Goal: Task Accomplishment & Management: Manage account settings

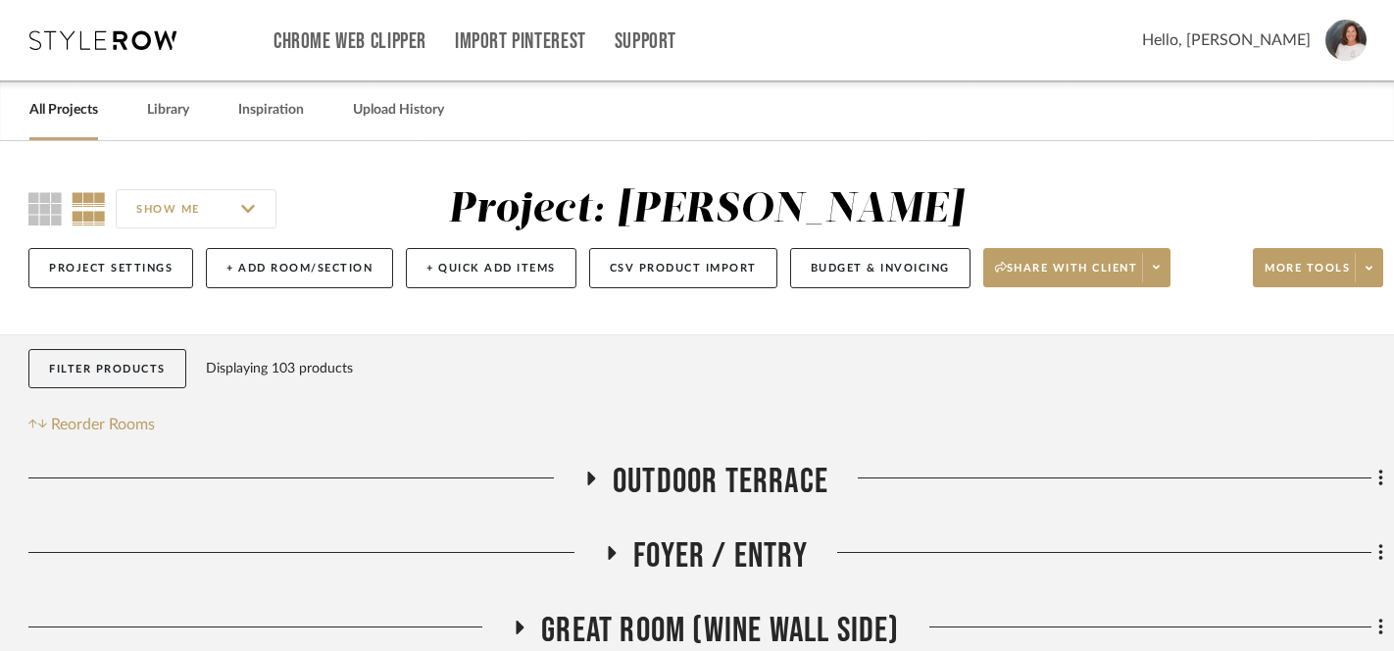
click at [68, 107] on link "All Projects" at bounding box center [63, 110] width 69 height 26
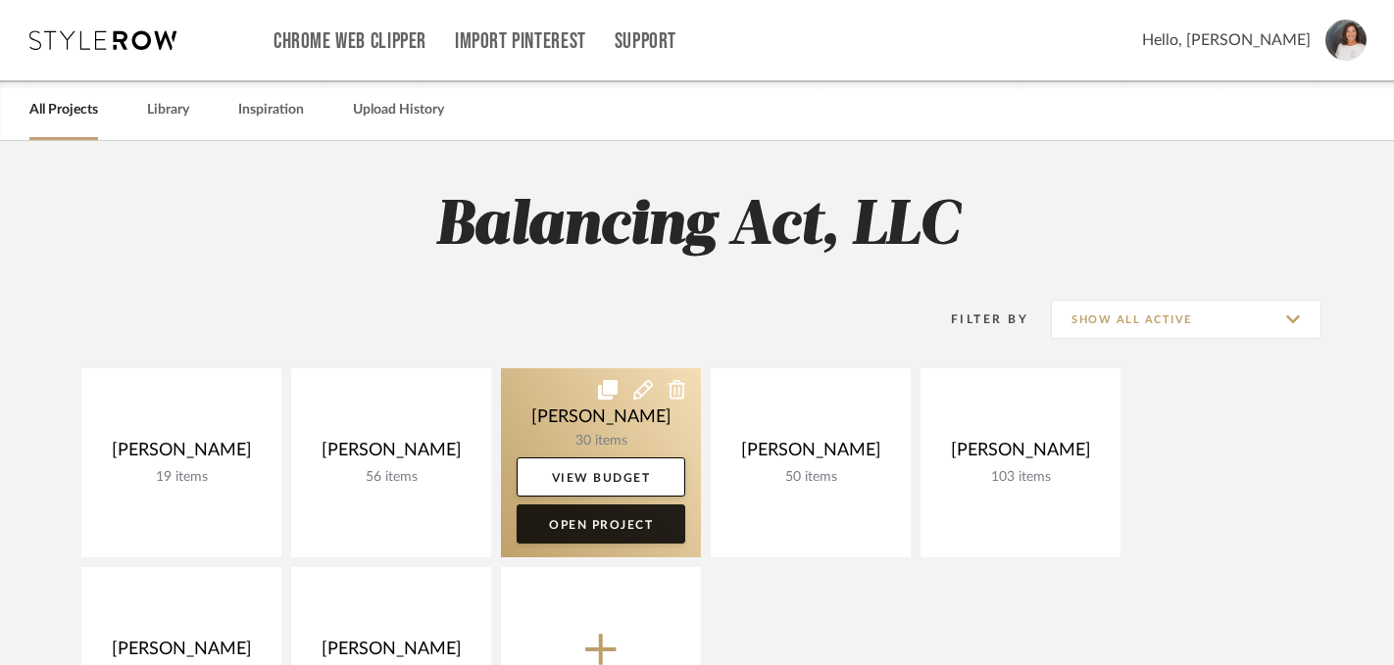
scroll to position [171, 0]
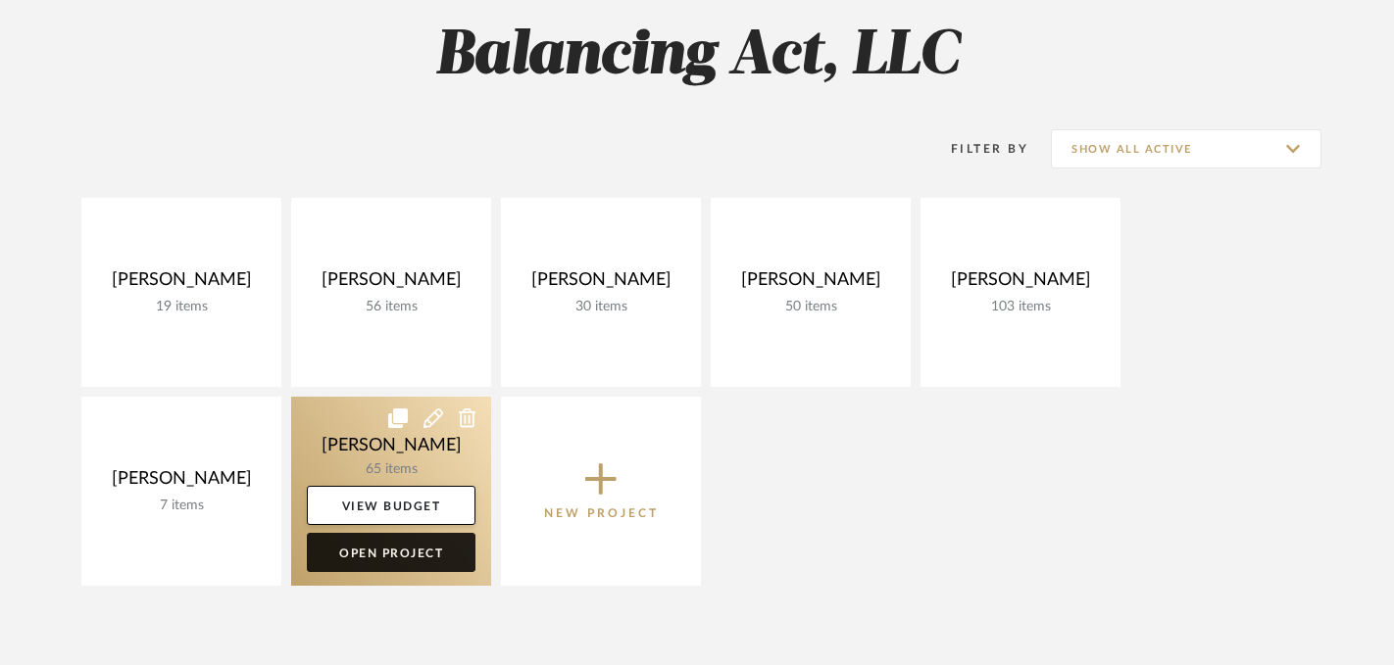
click at [427, 556] on link "Open Project" at bounding box center [391, 552] width 169 height 39
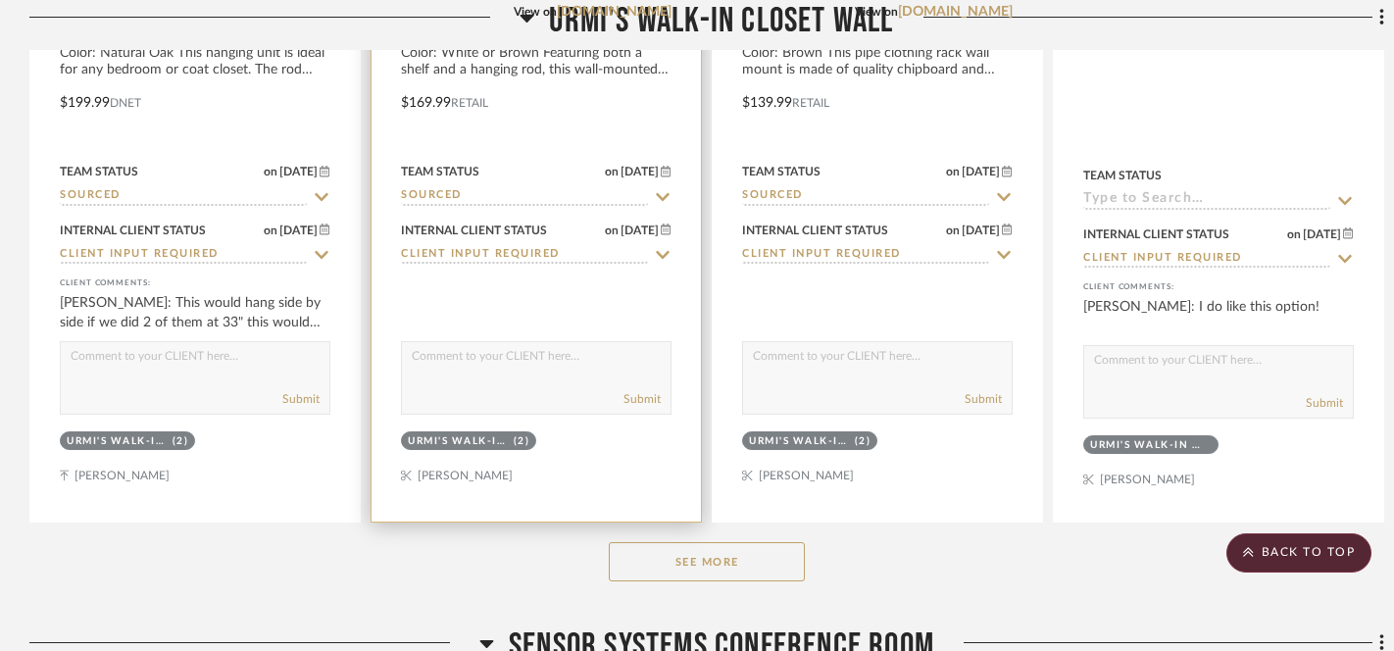
scroll to position [1915, 0]
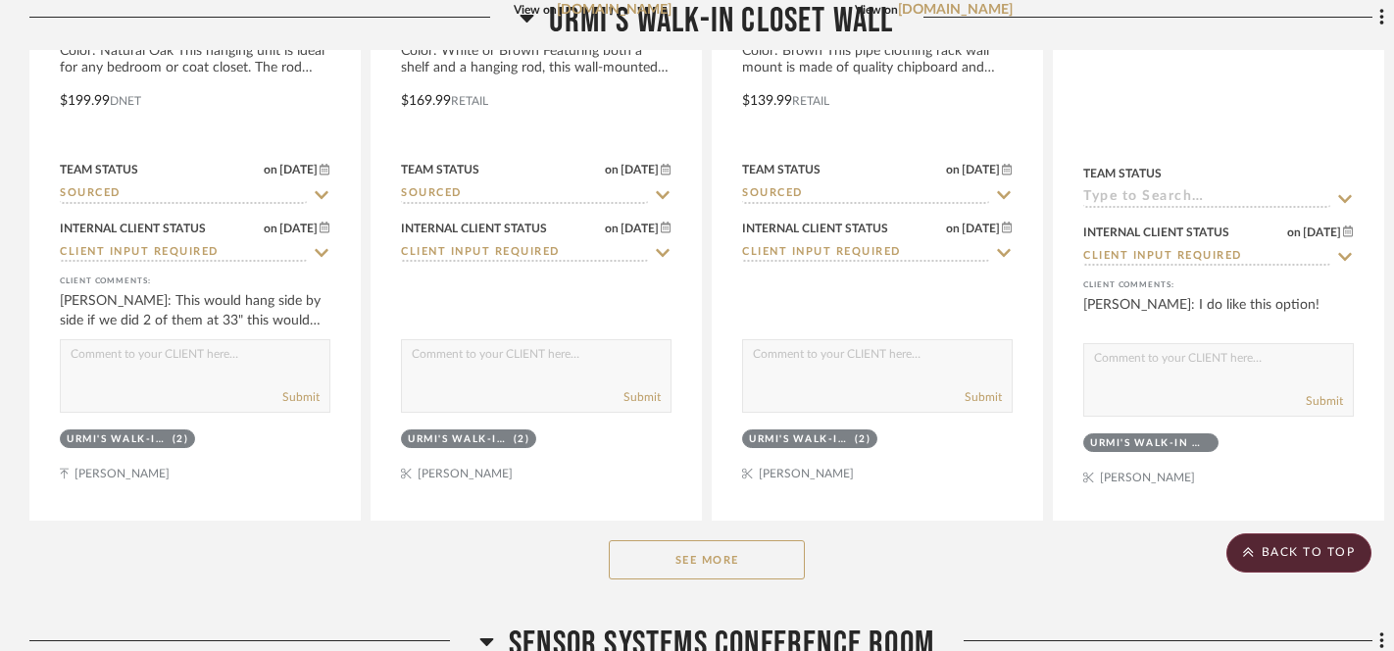
click at [695, 567] on button "See More" at bounding box center [707, 559] width 196 height 39
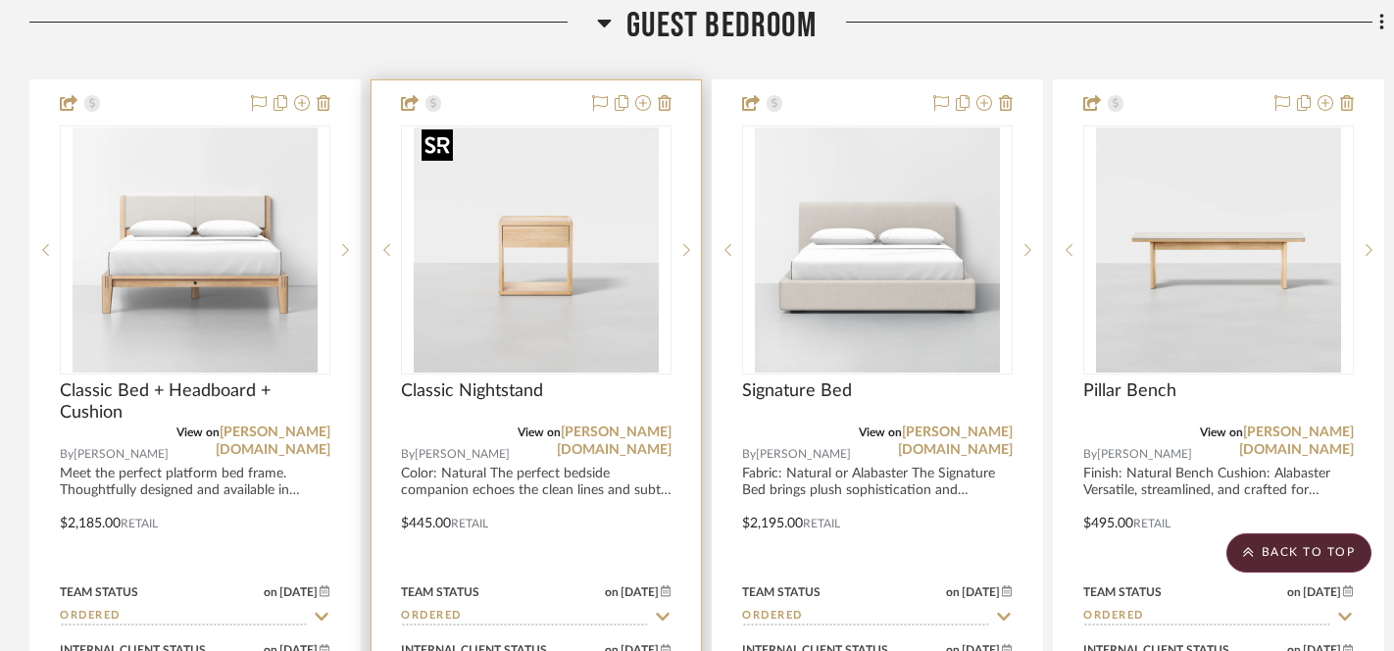
scroll to position [5403, 0]
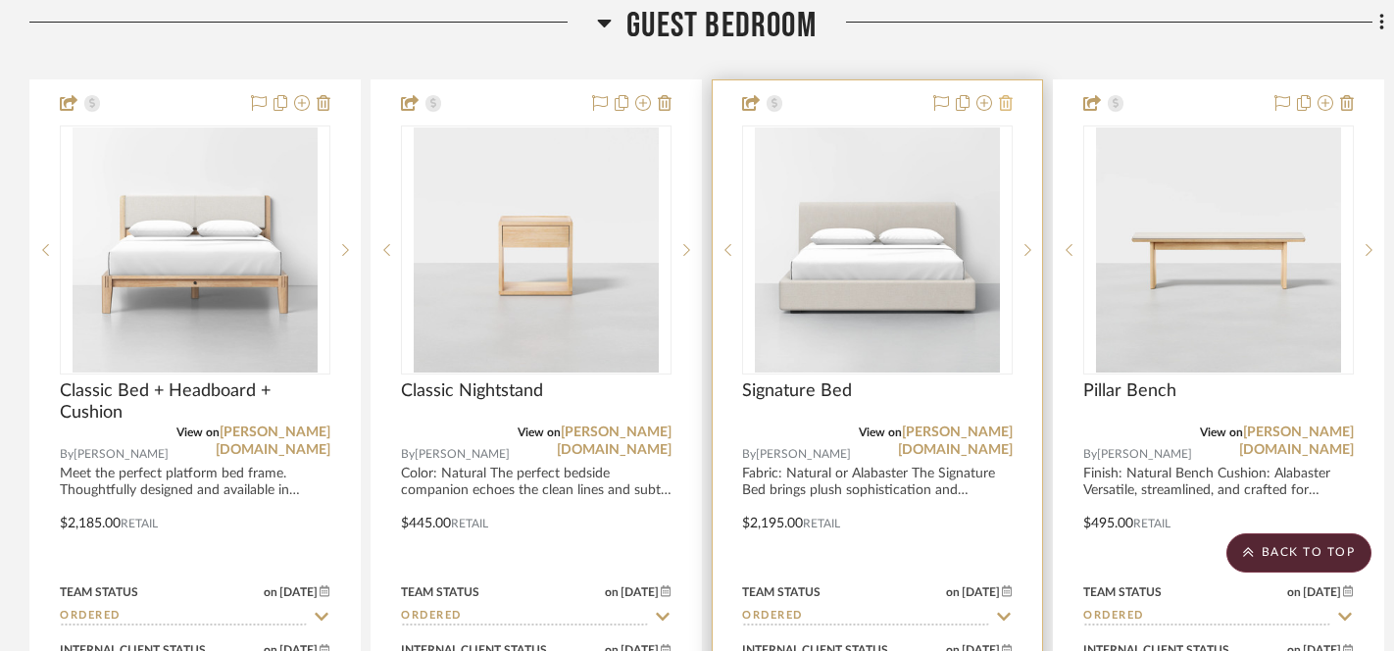
click at [1006, 98] on icon at bounding box center [1006, 103] width 14 height 16
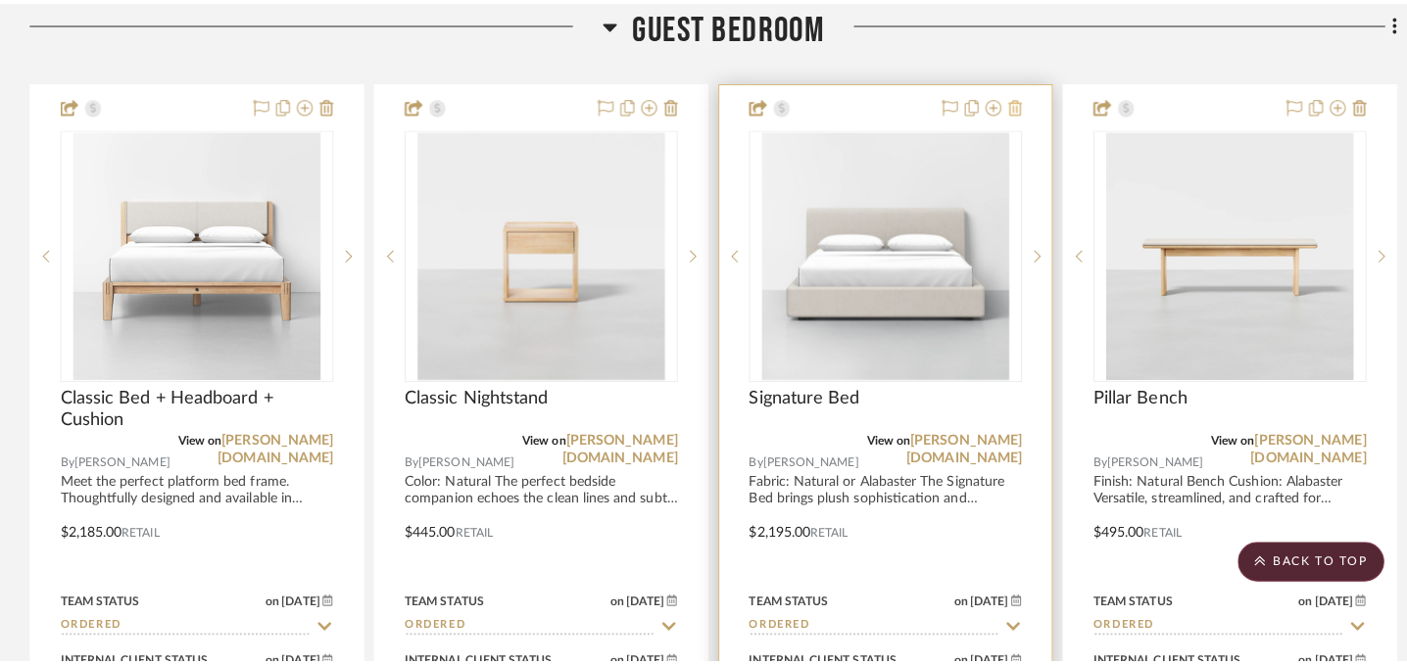
scroll to position [0, 0]
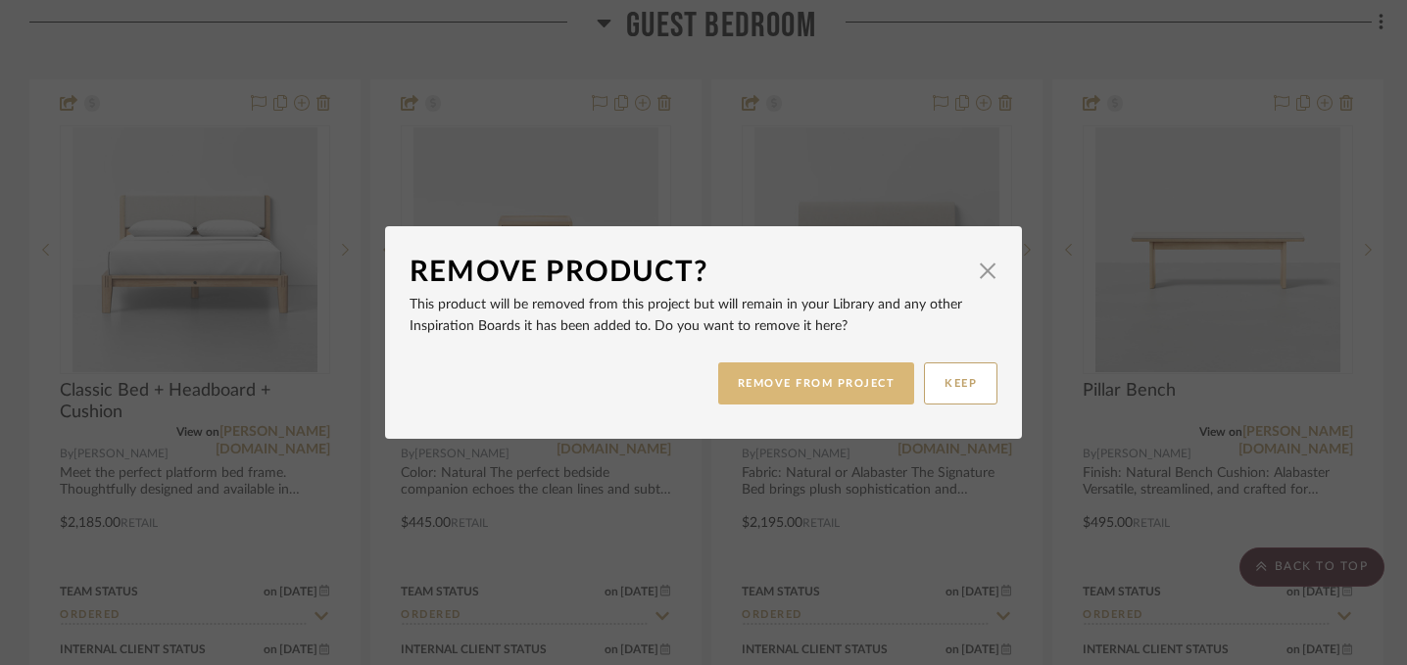
click at [834, 388] on button "REMOVE FROM PROJECT" at bounding box center [816, 384] width 197 height 42
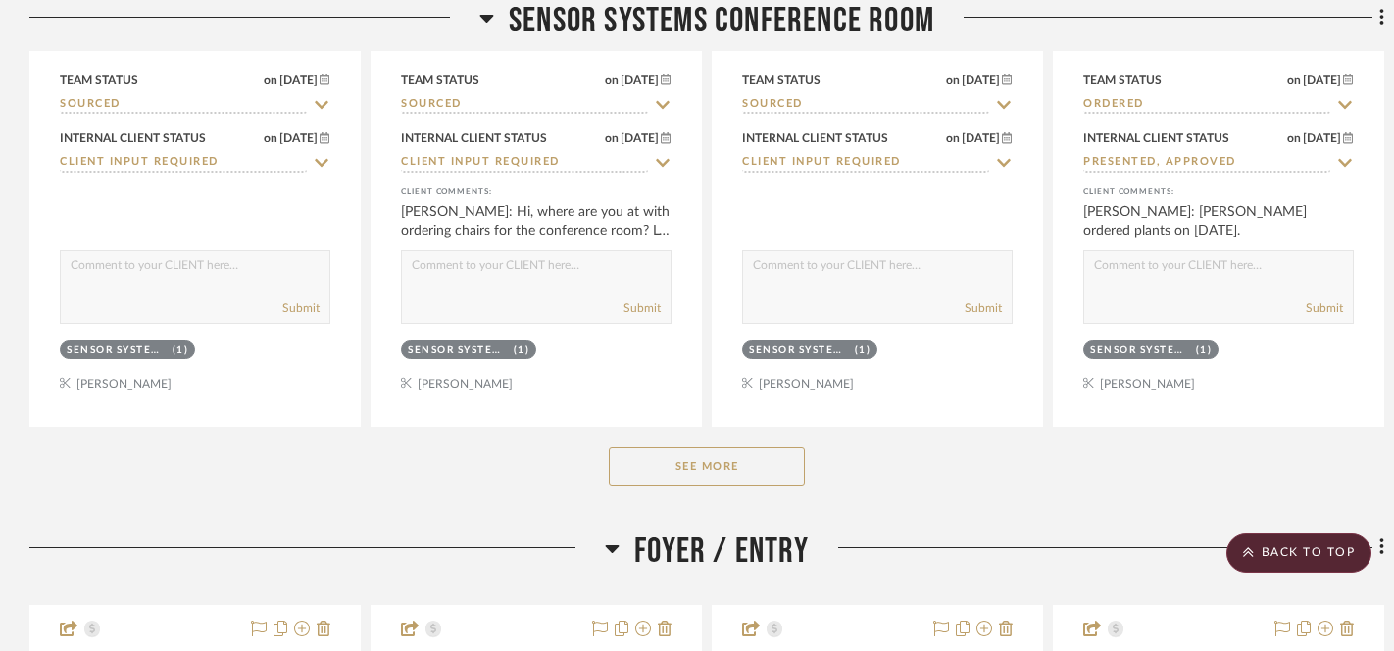
scroll to position [3821, 0]
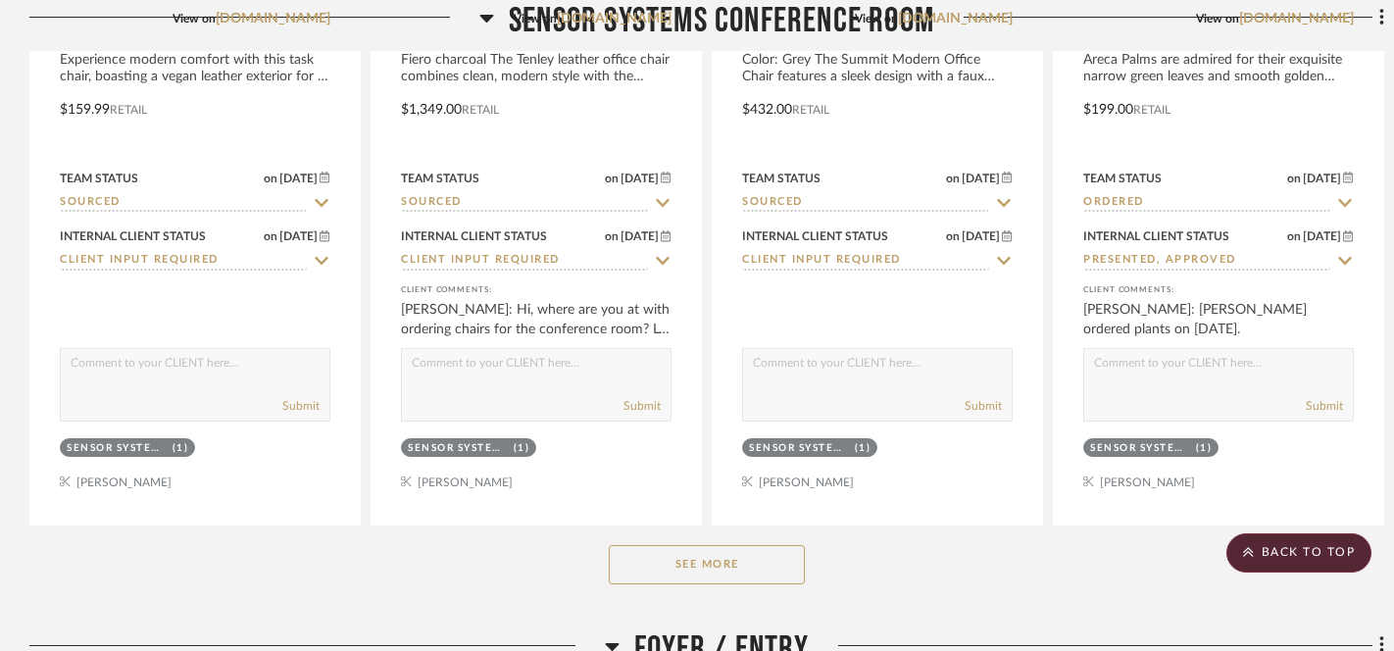
click at [696, 564] on button "See More" at bounding box center [707, 564] width 196 height 39
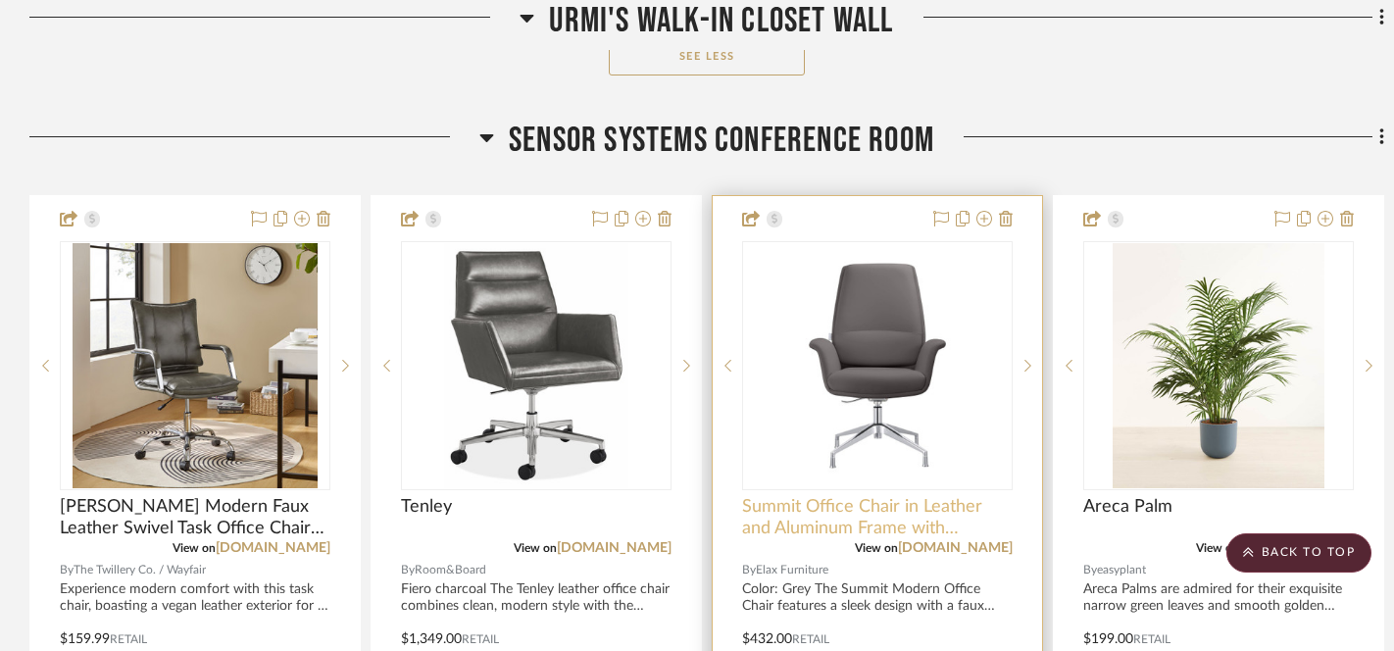
scroll to position [3391, 0]
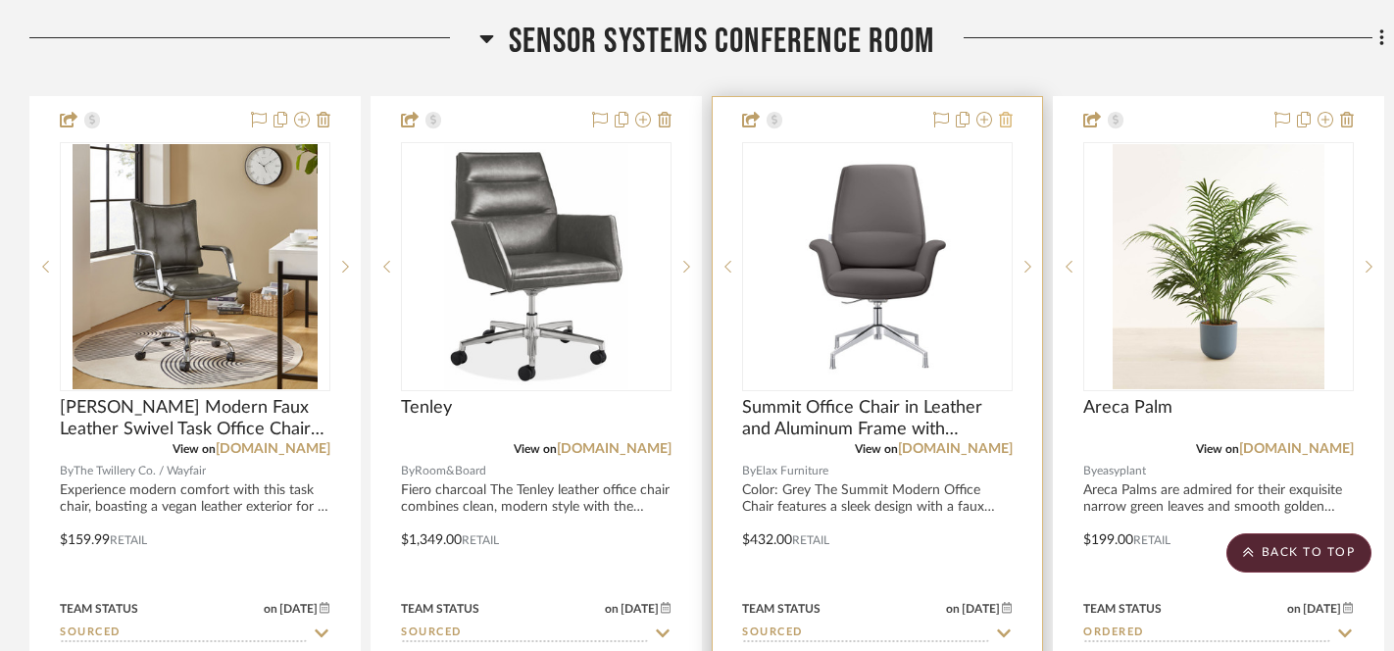
click at [1007, 118] on icon at bounding box center [1006, 120] width 14 height 16
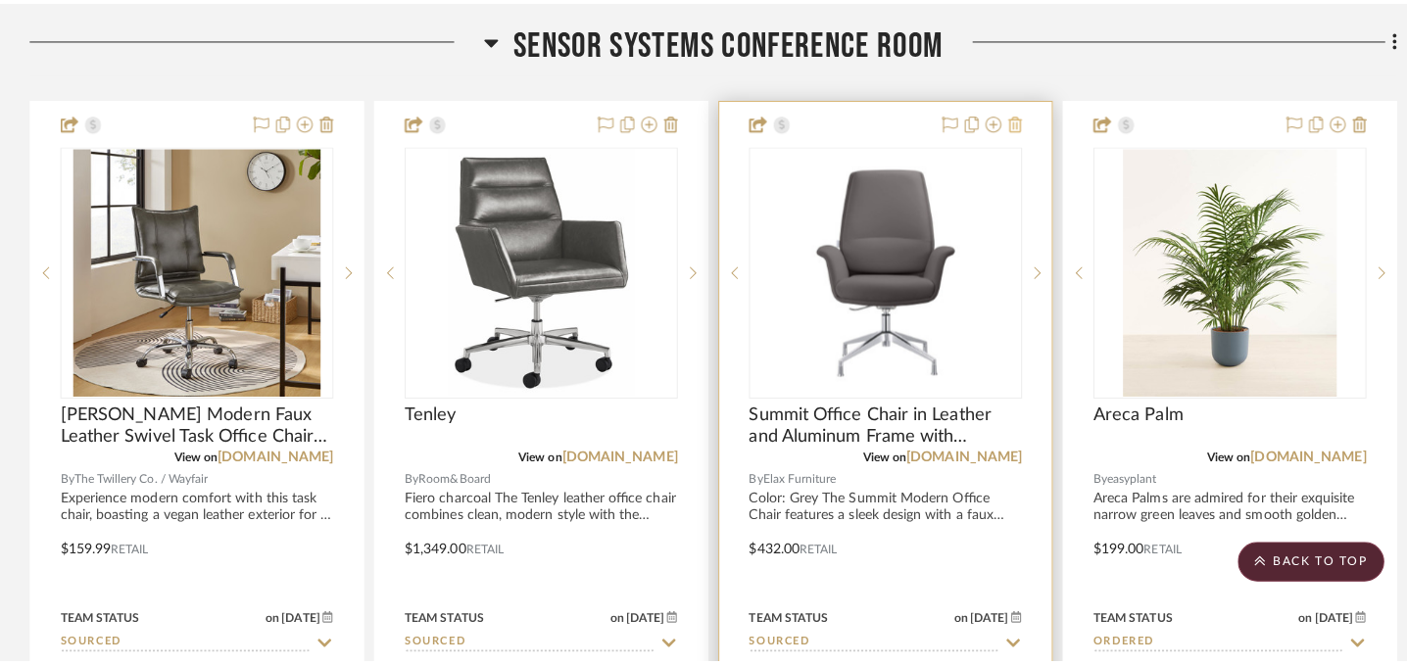
scroll to position [0, 0]
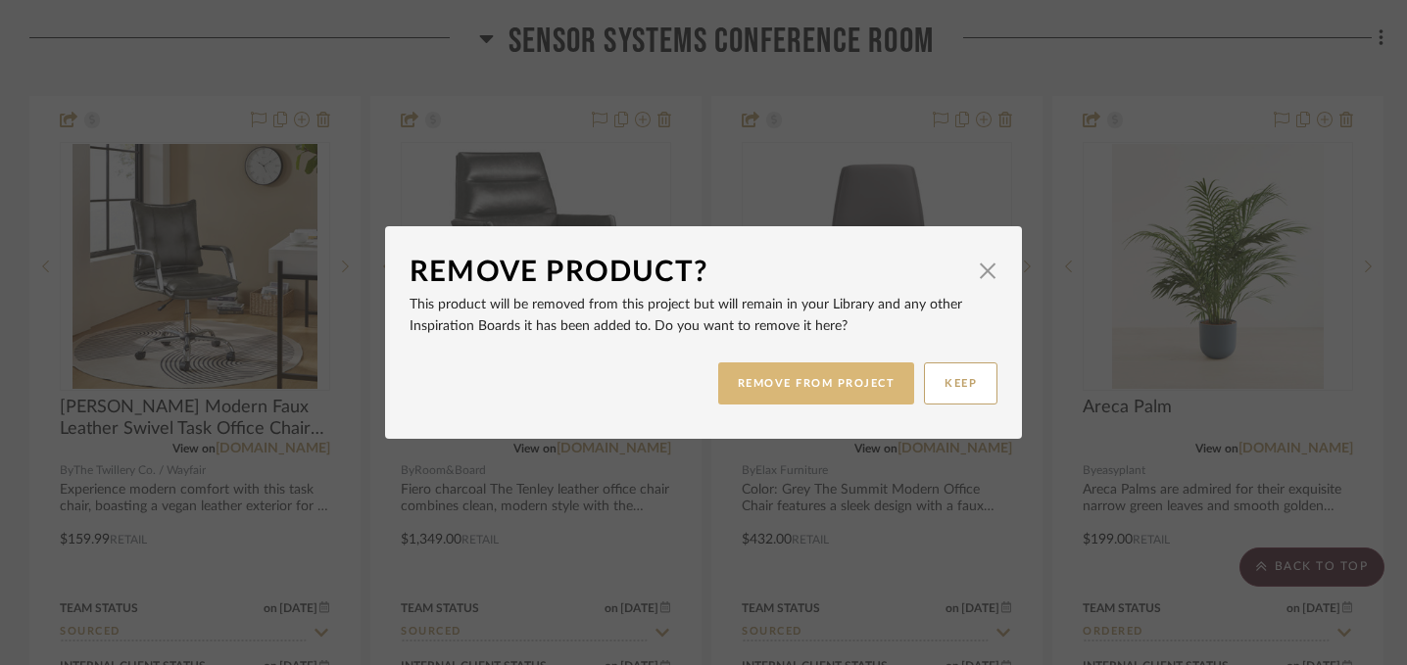
click at [843, 384] on button "REMOVE FROM PROJECT" at bounding box center [816, 384] width 197 height 42
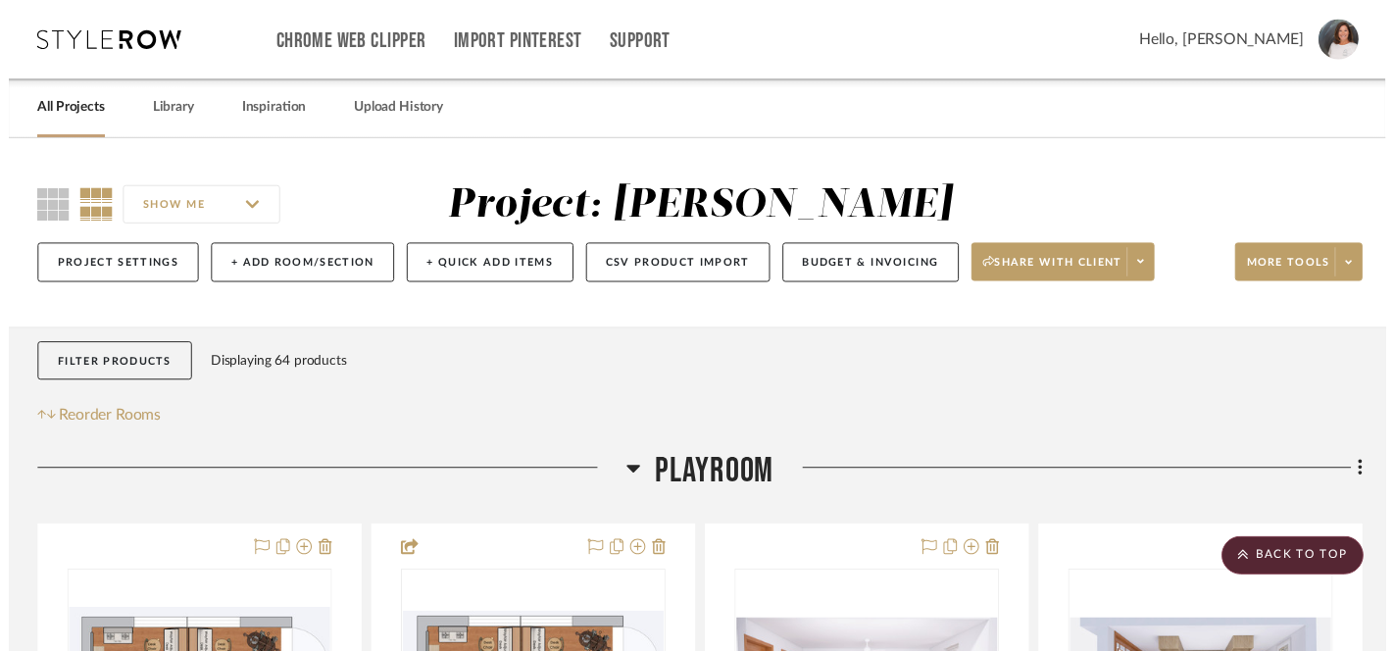
scroll to position [3391, 0]
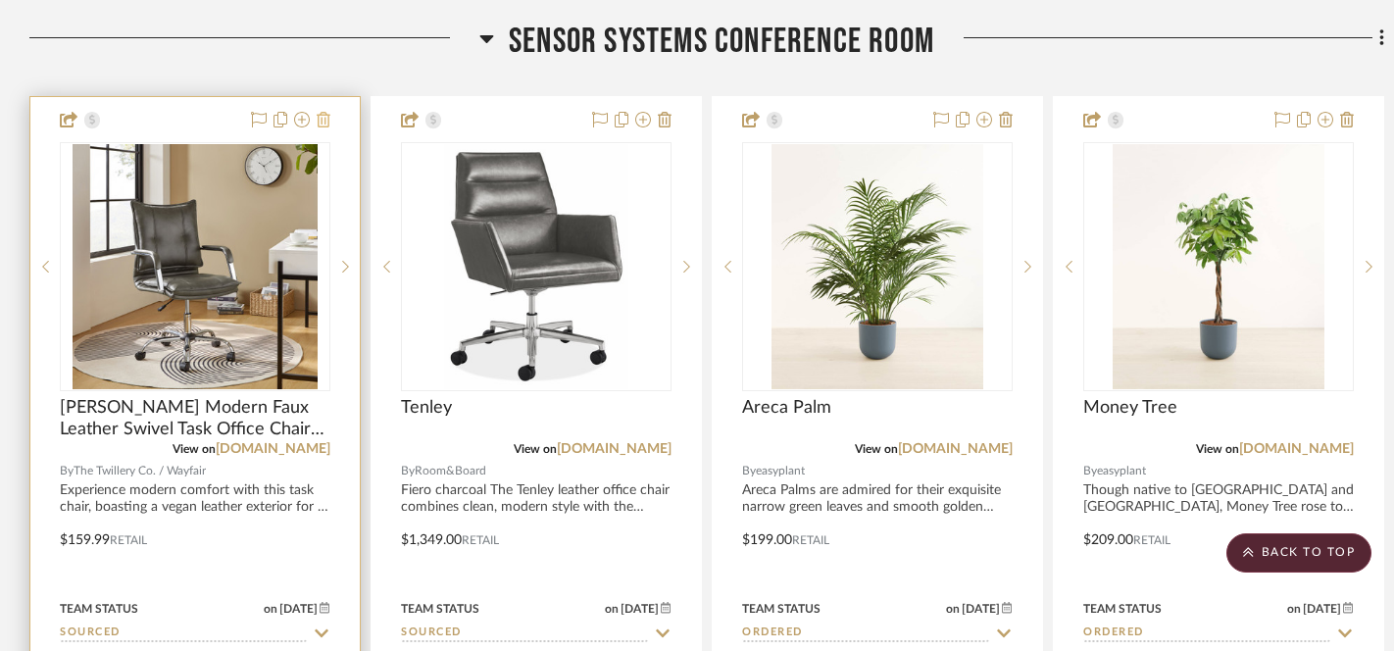
click at [319, 119] on icon at bounding box center [324, 120] width 14 height 16
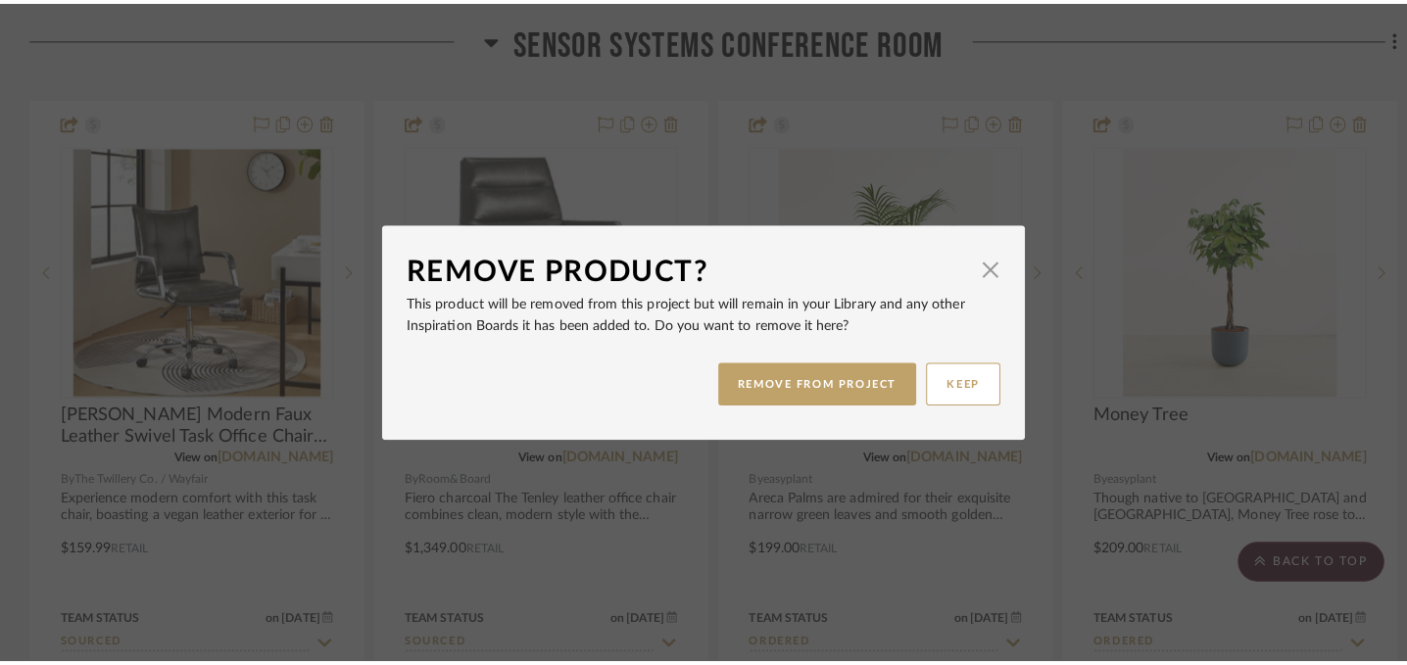
scroll to position [0, 0]
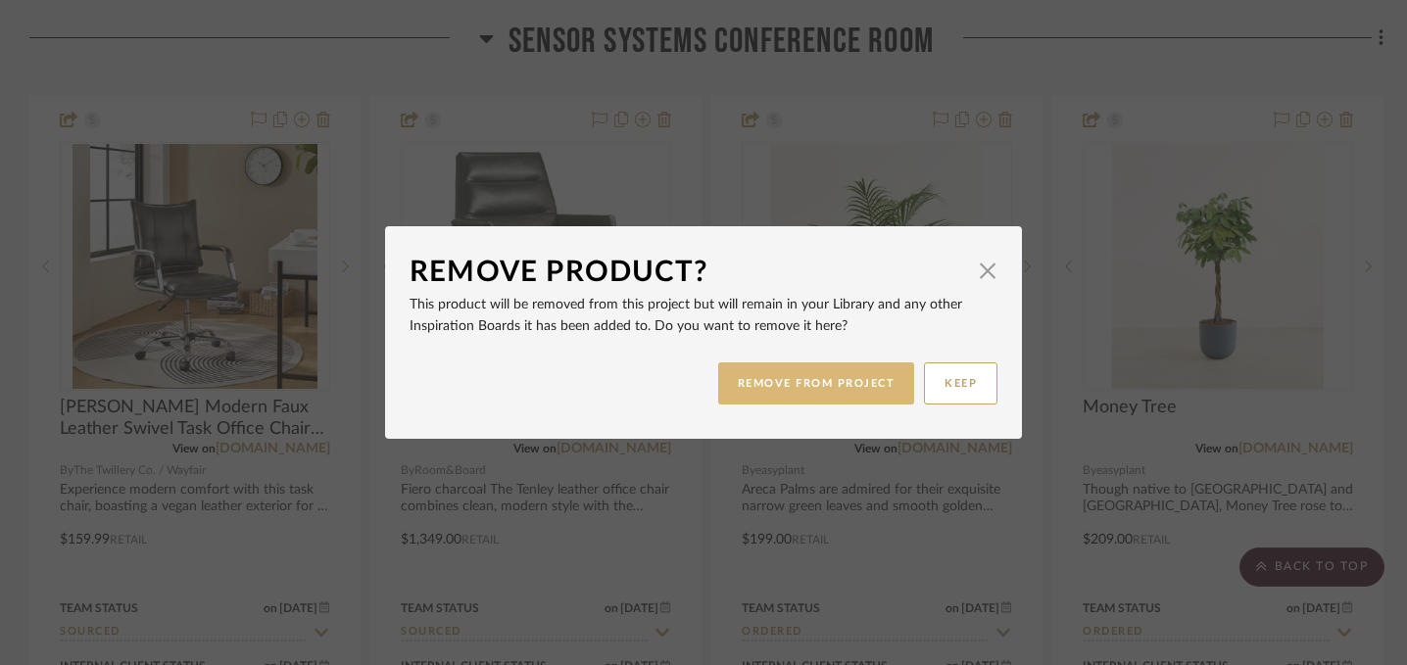
click at [751, 387] on button "REMOVE FROM PROJECT" at bounding box center [816, 384] width 197 height 42
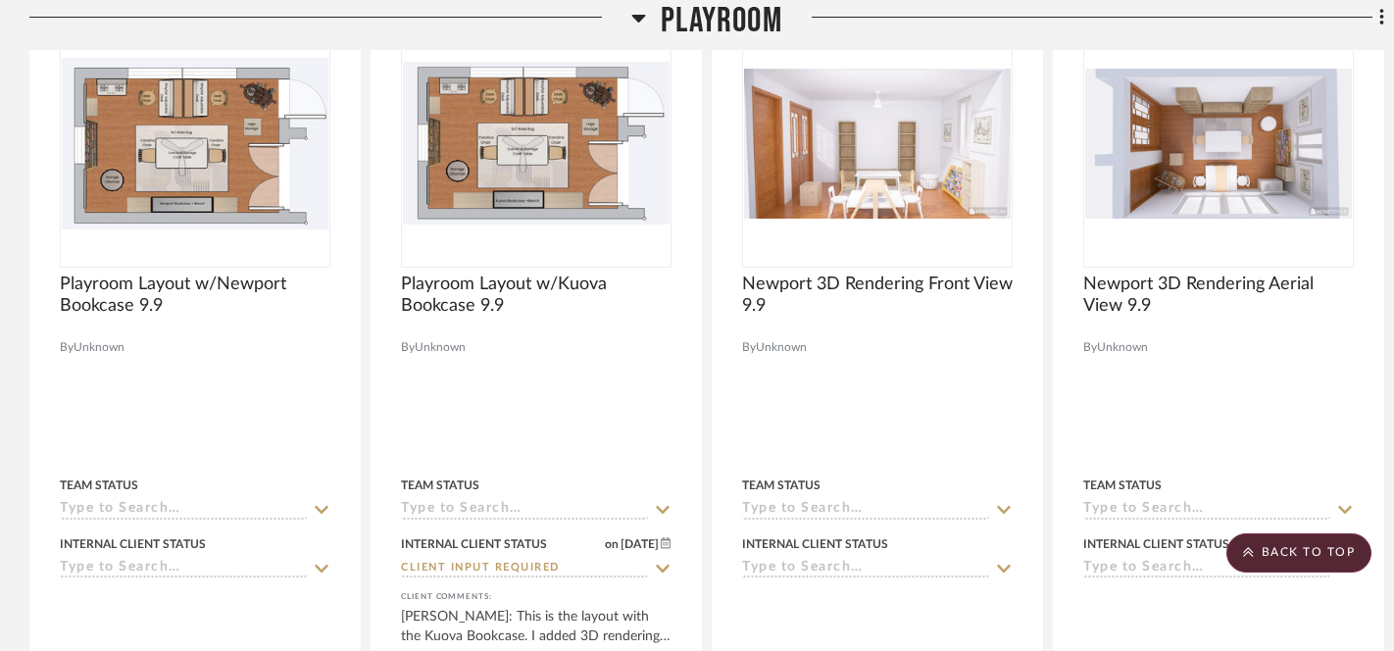
scroll to position [453, 0]
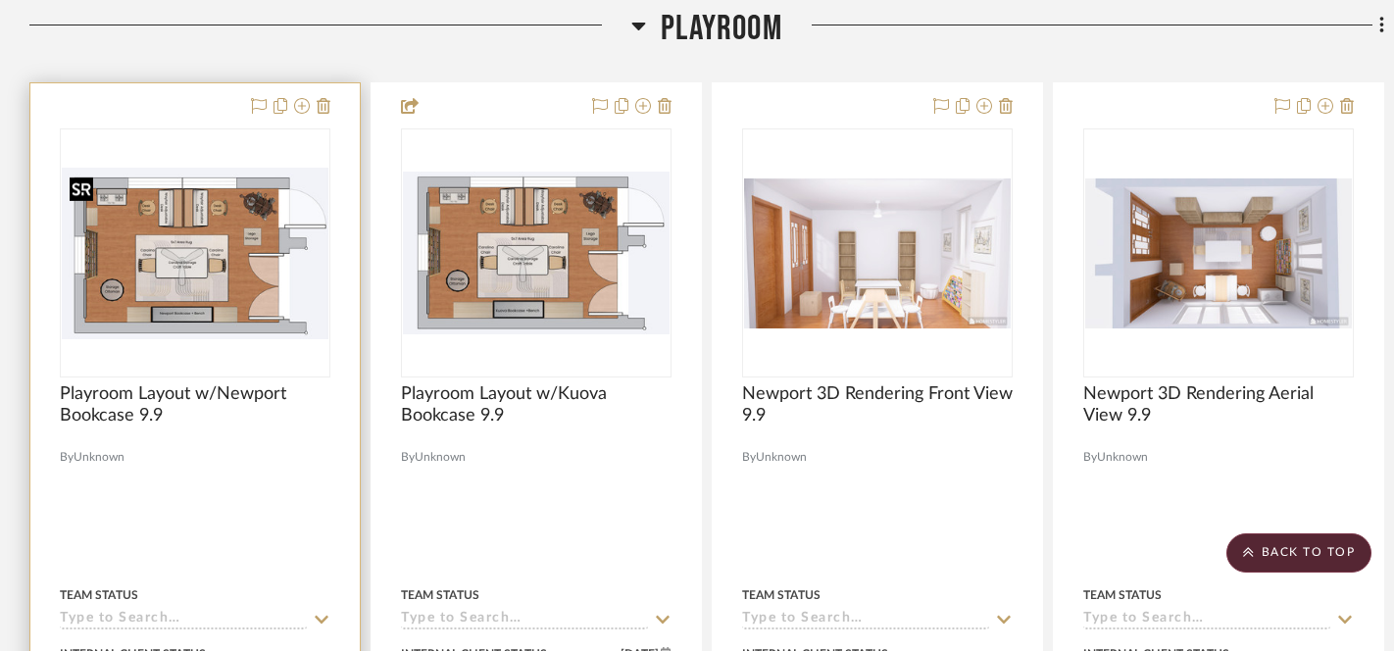
click at [193, 301] on img "0" at bounding box center [195, 254] width 267 height 172
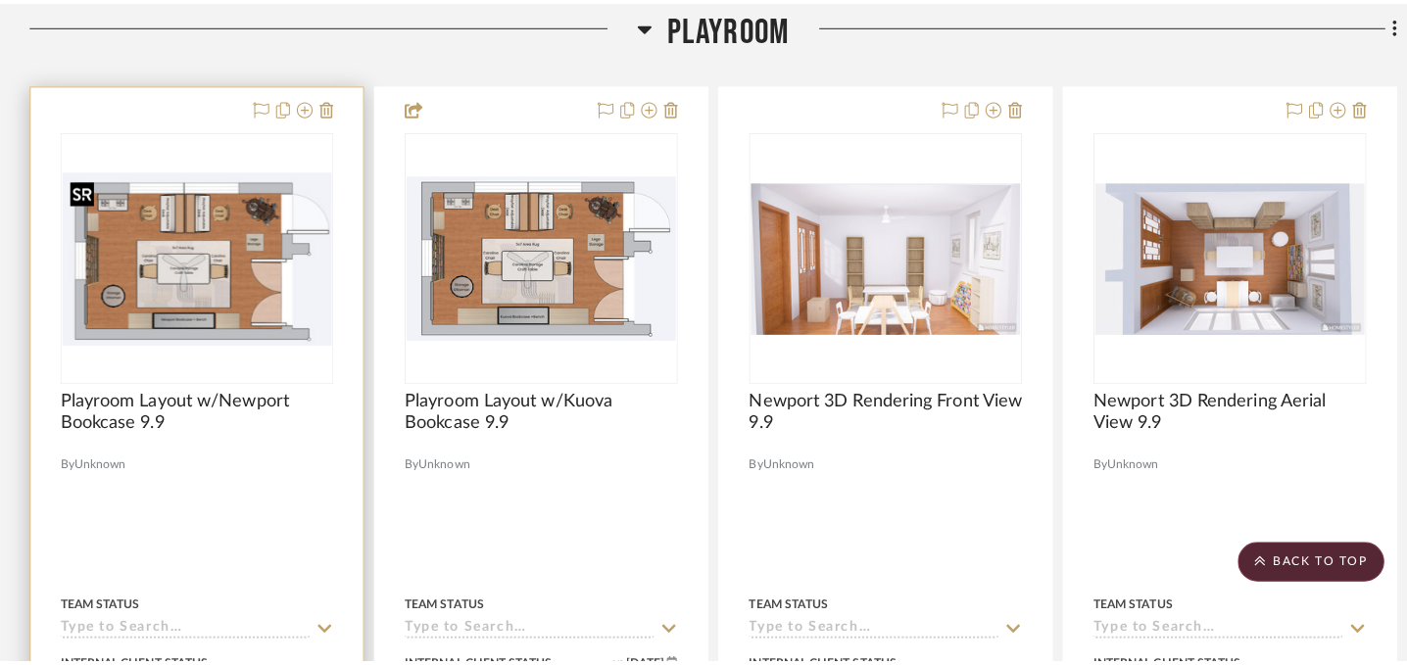
scroll to position [0, 0]
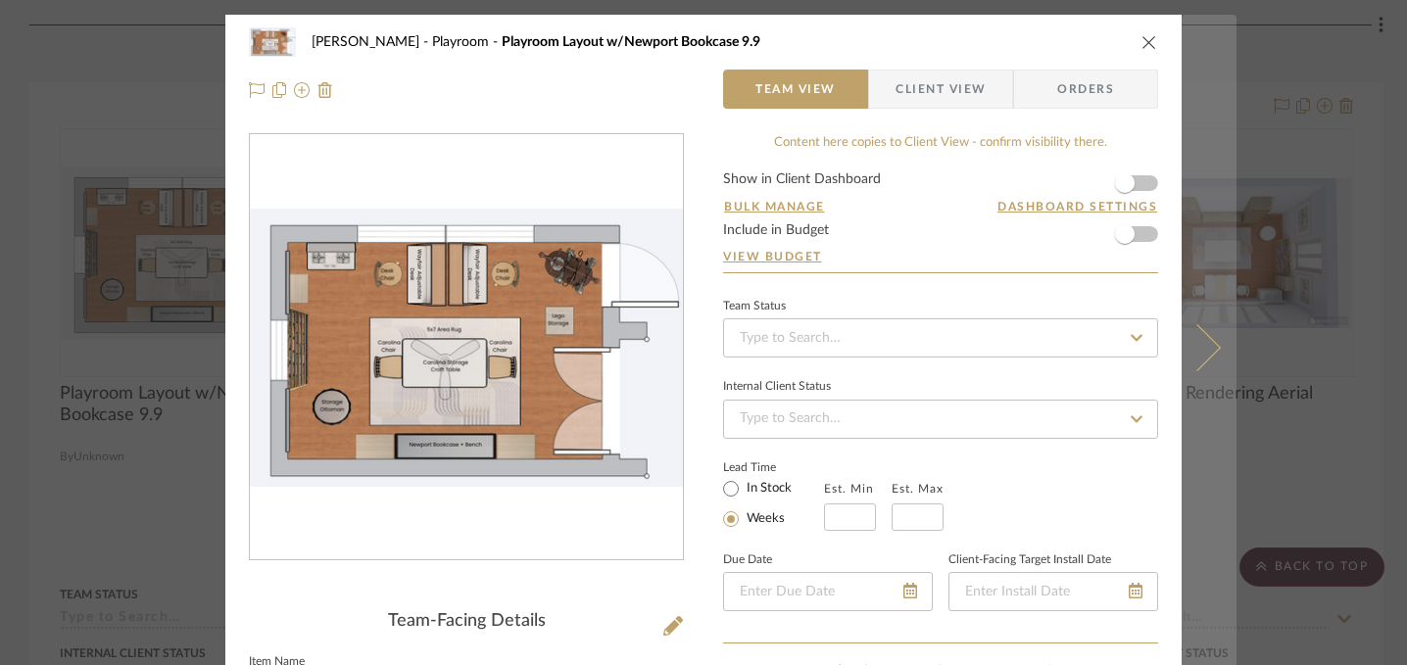
click at [1206, 353] on icon at bounding box center [1197, 346] width 47 height 47
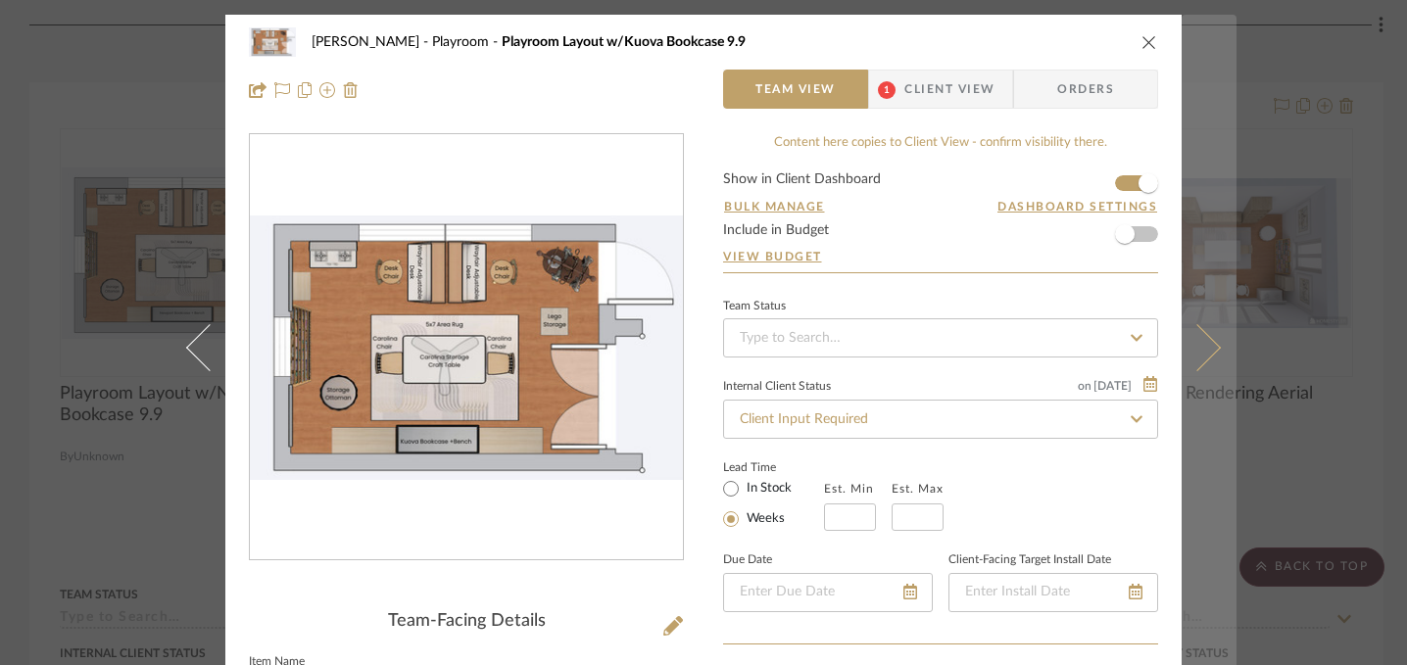
click at [1203, 353] on icon at bounding box center [1197, 346] width 47 height 47
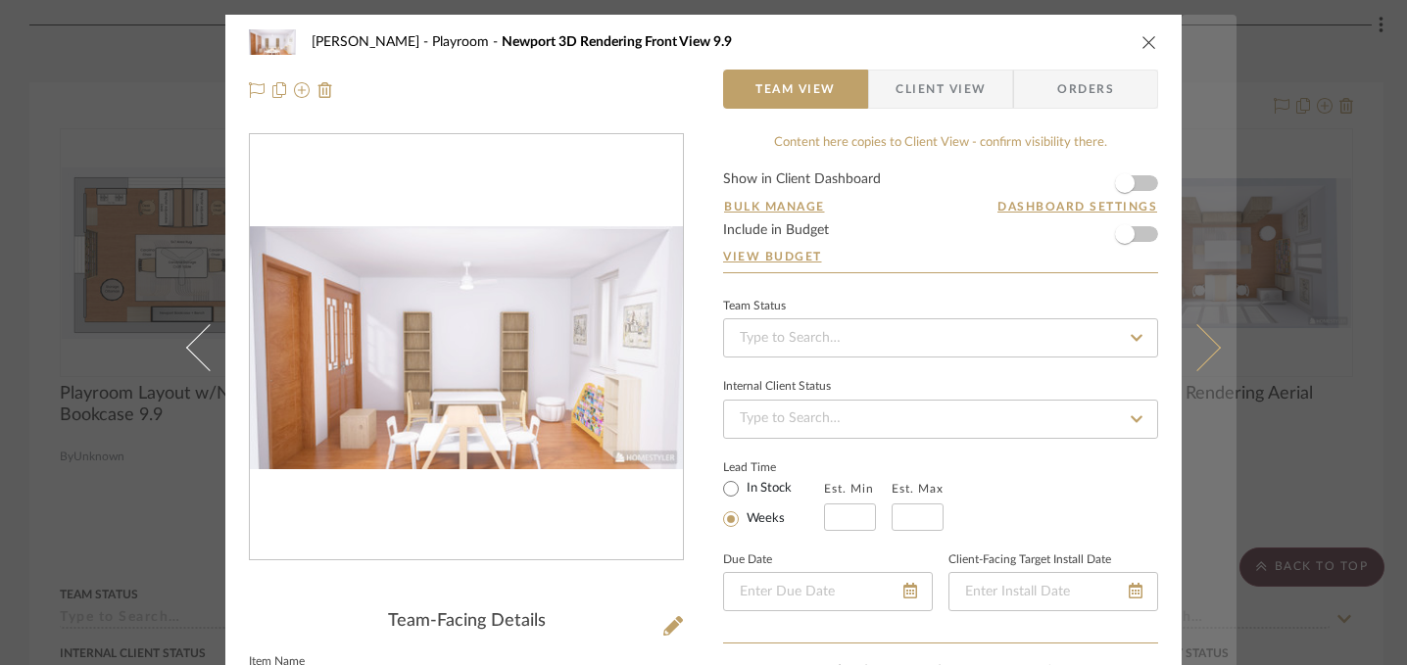
click at [1202, 354] on icon at bounding box center [1197, 346] width 47 height 47
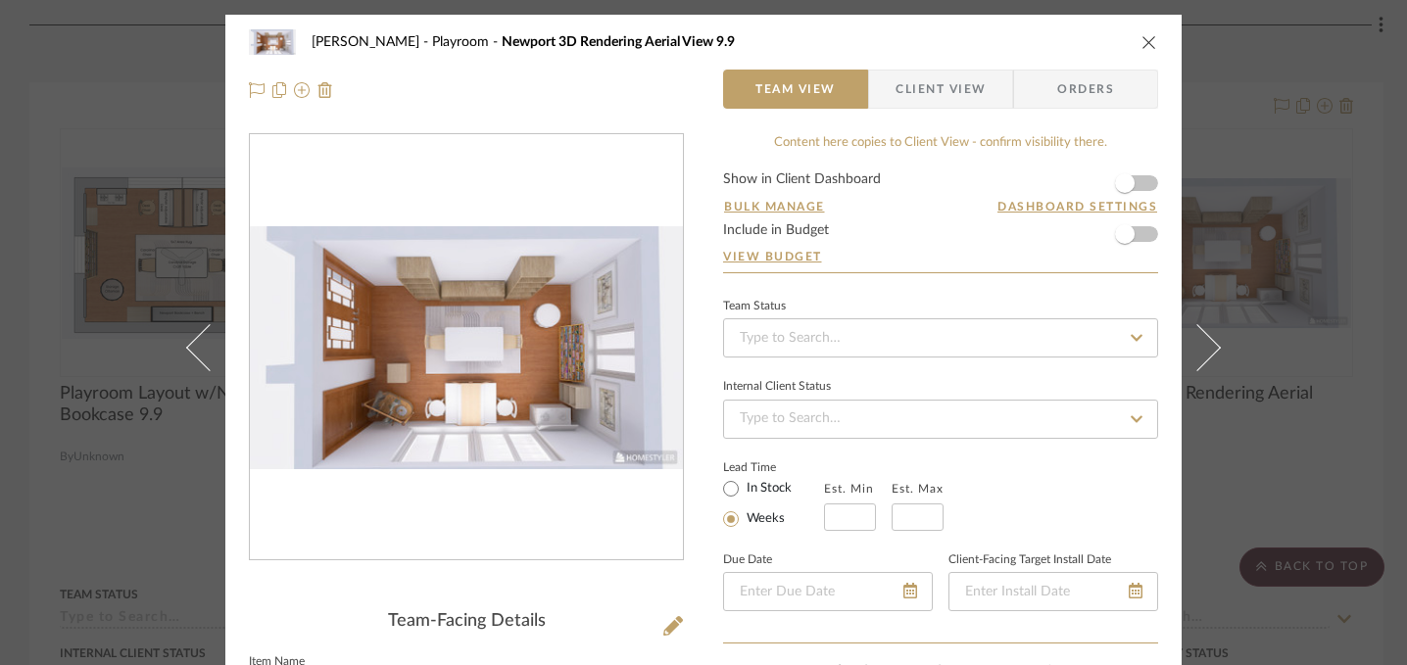
click at [1202, 354] on icon at bounding box center [1197, 346] width 47 height 47
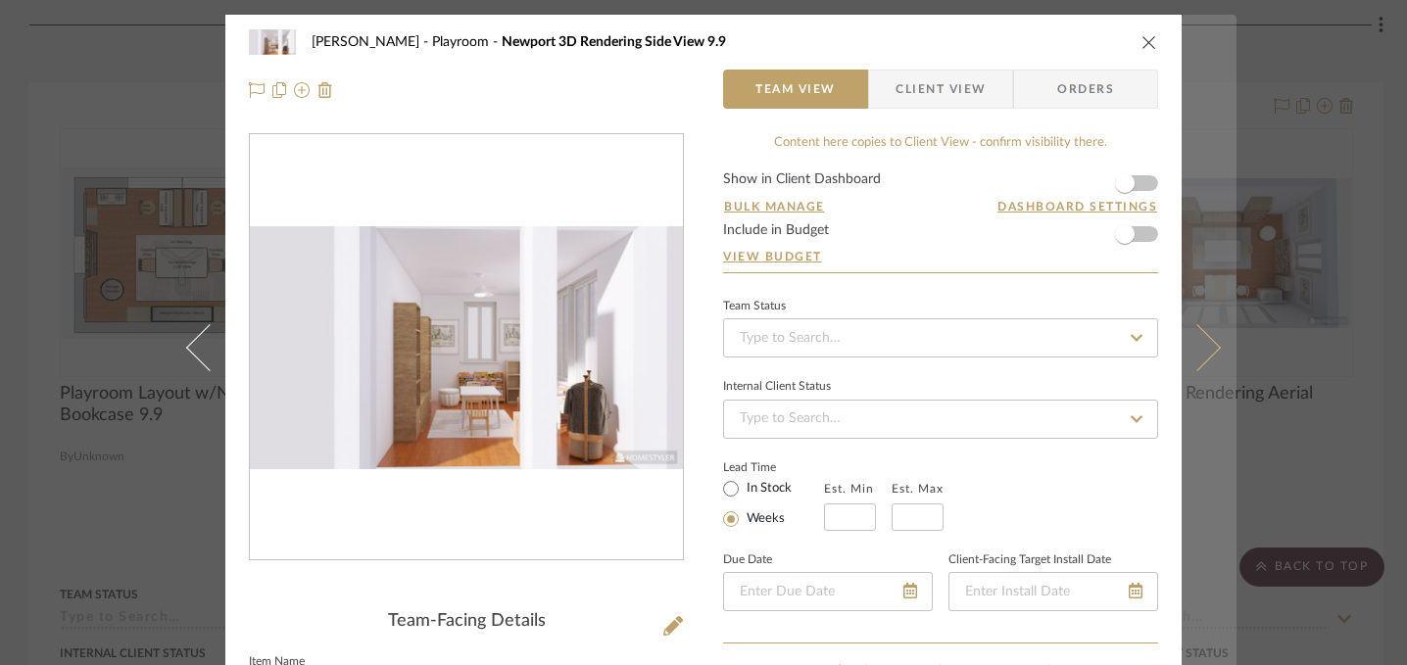
click at [1202, 354] on icon at bounding box center [1197, 346] width 47 height 47
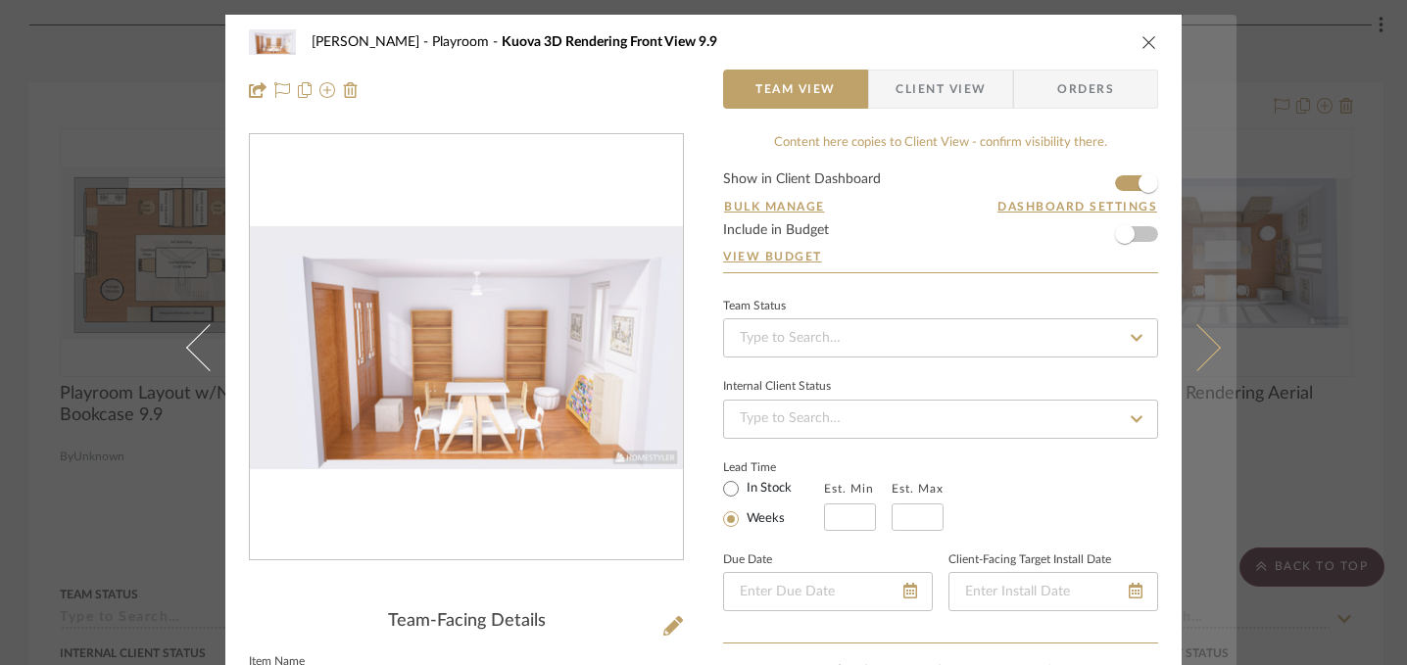
click at [1203, 353] on icon at bounding box center [1197, 346] width 47 height 47
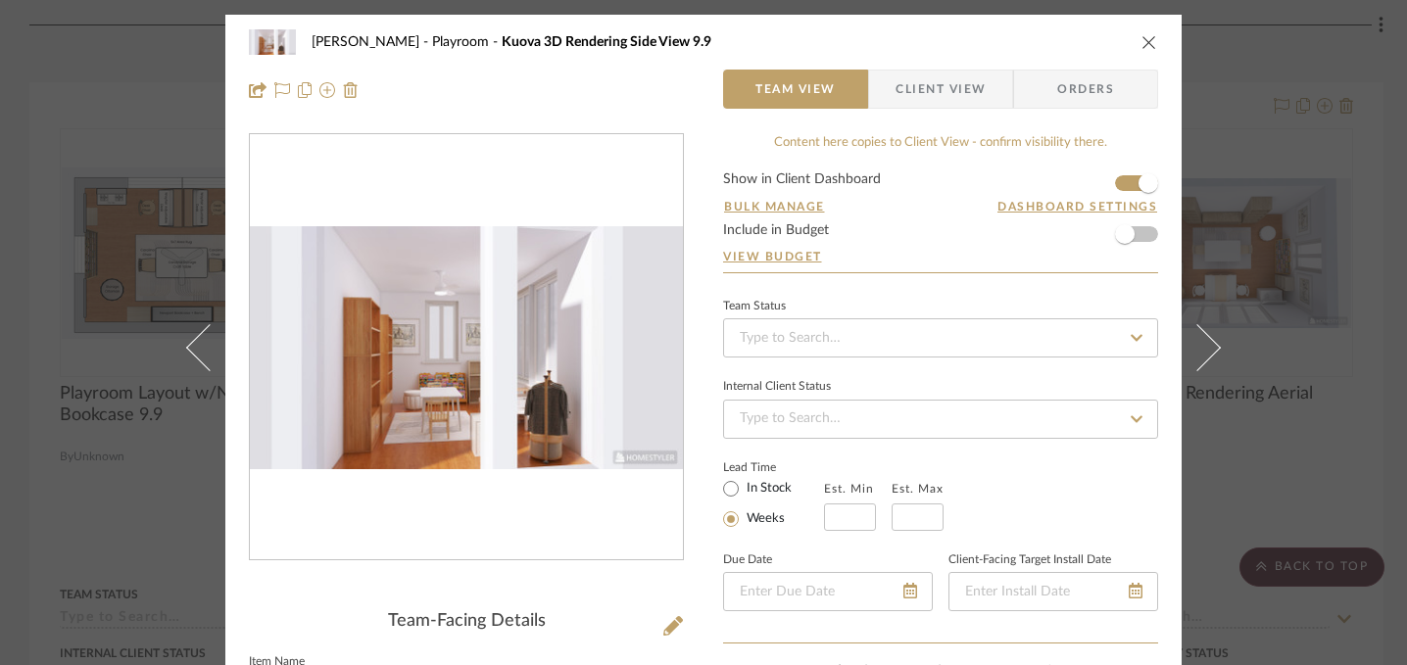
click at [1203, 353] on icon at bounding box center [1197, 346] width 47 height 47
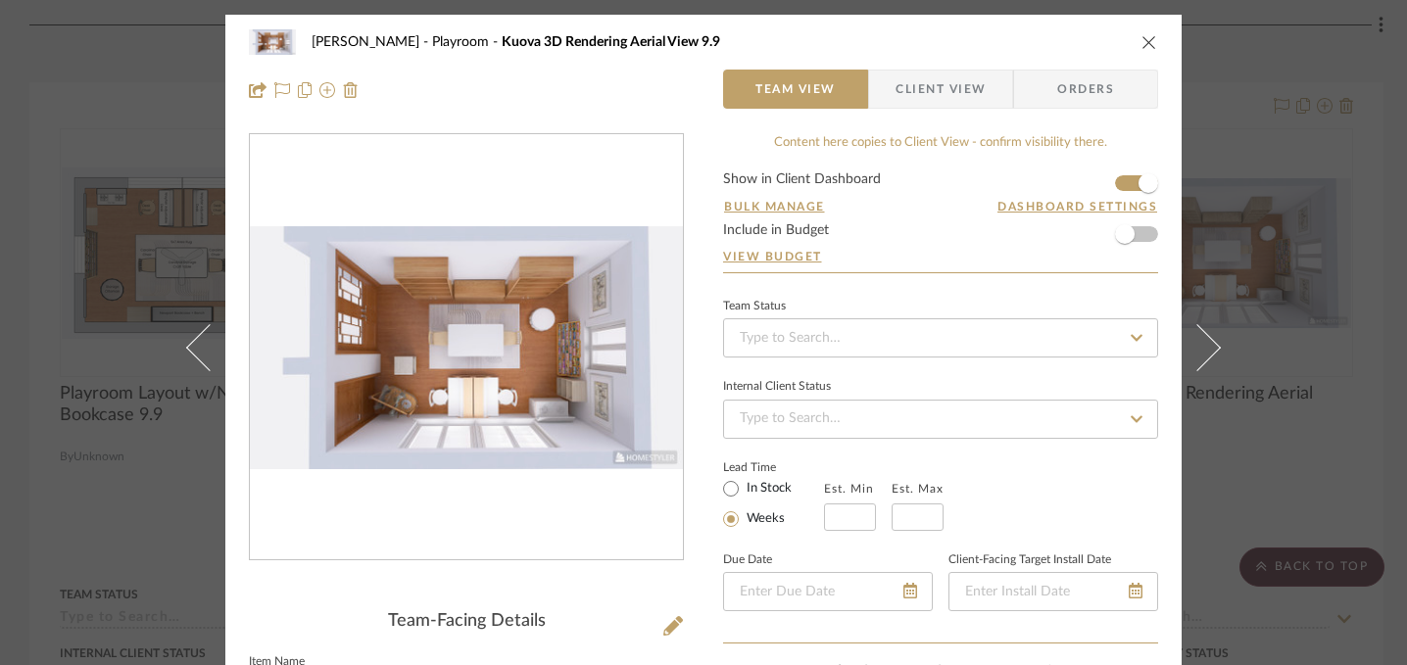
click at [1203, 353] on icon at bounding box center [1197, 346] width 47 height 47
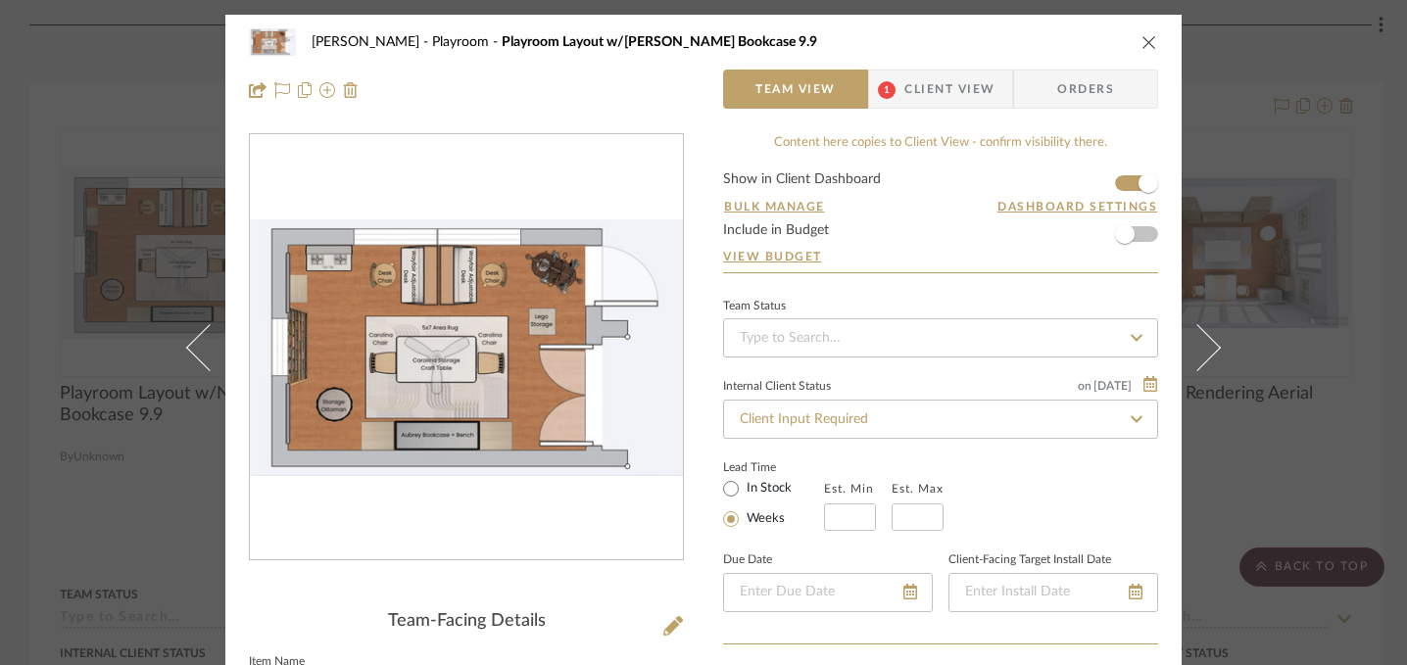
click at [1144, 42] on icon "close" at bounding box center [1150, 42] width 16 height 16
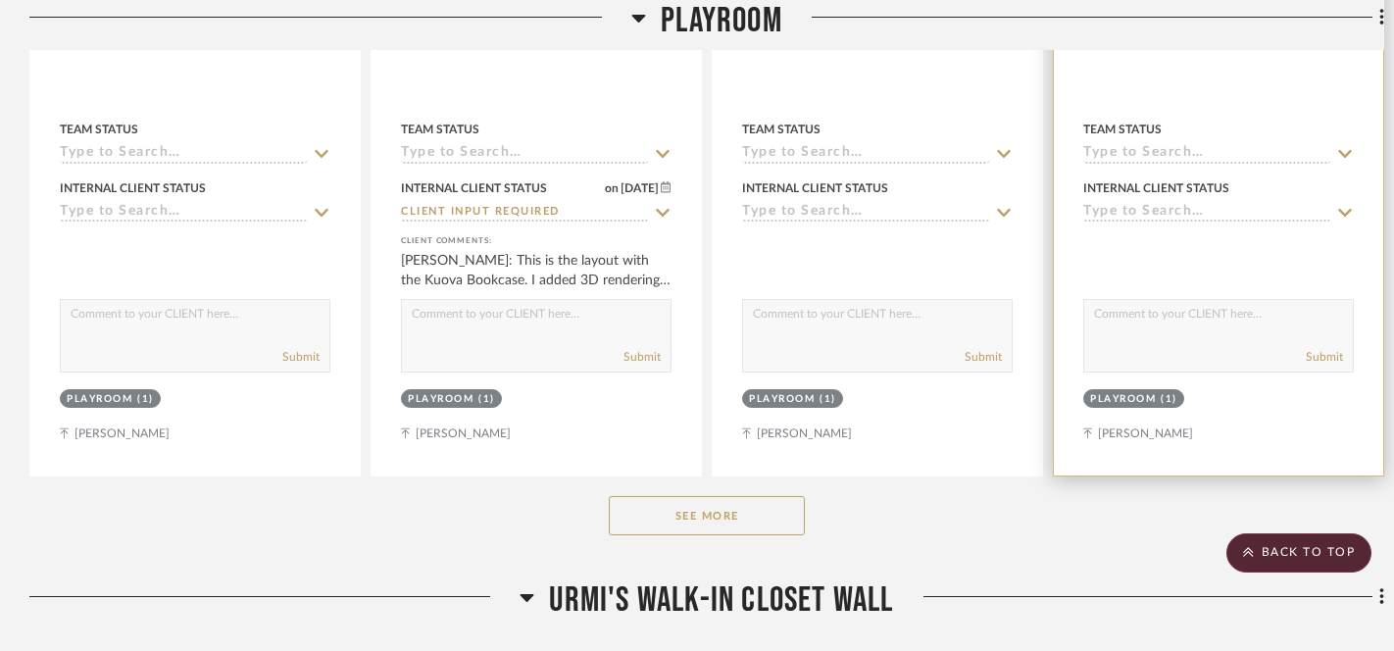
scroll to position [1100, 0]
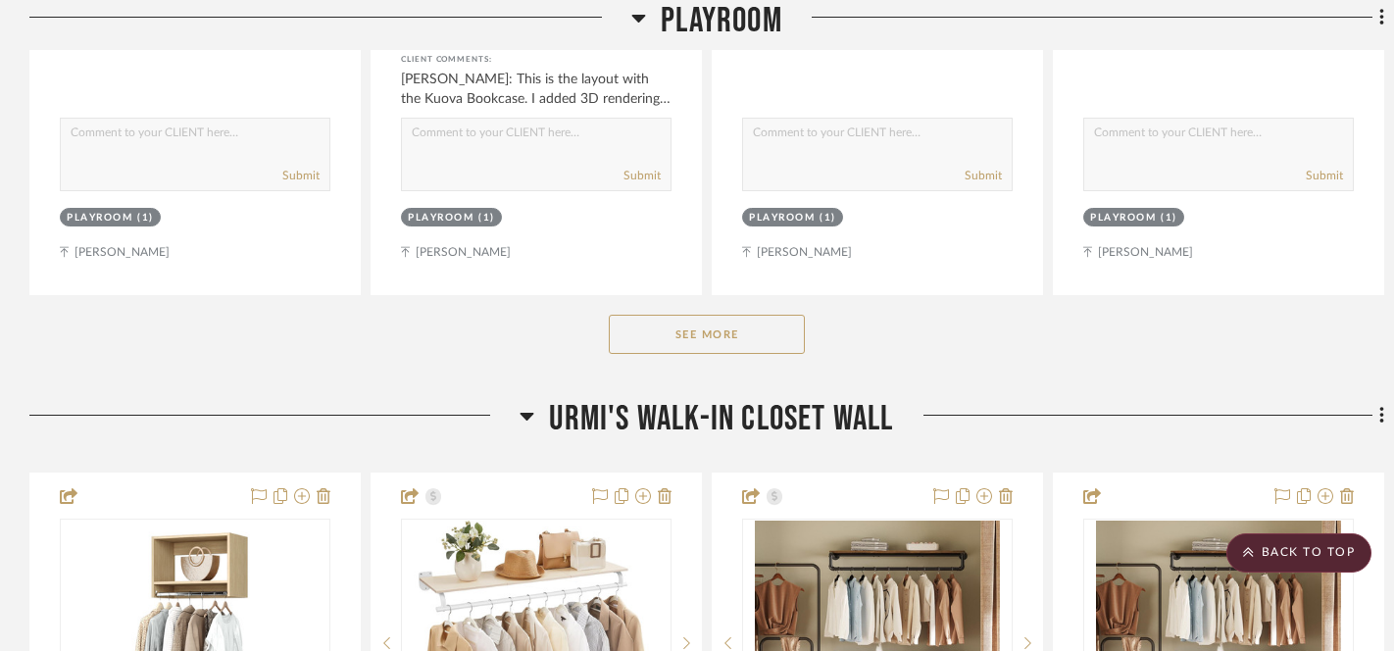
click at [754, 329] on button "See More" at bounding box center [707, 334] width 196 height 39
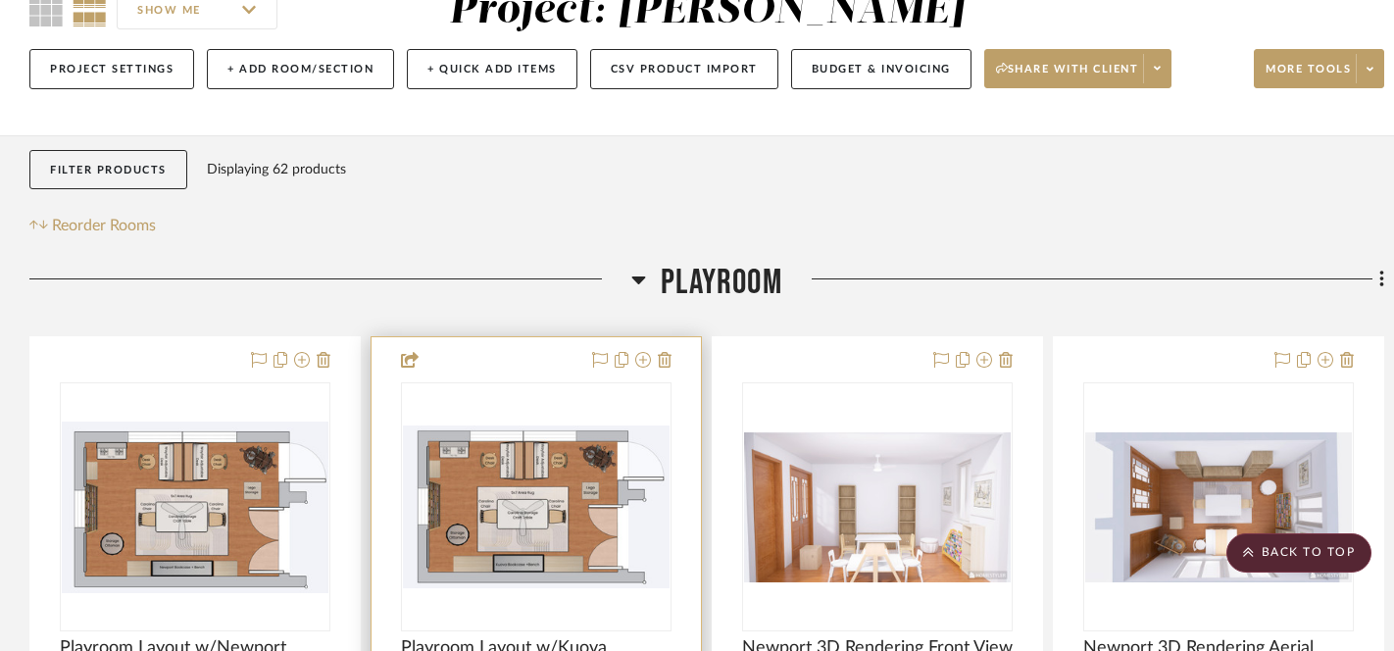
scroll to position [0, 0]
